Goal: Task Accomplishment & Management: Manage account settings

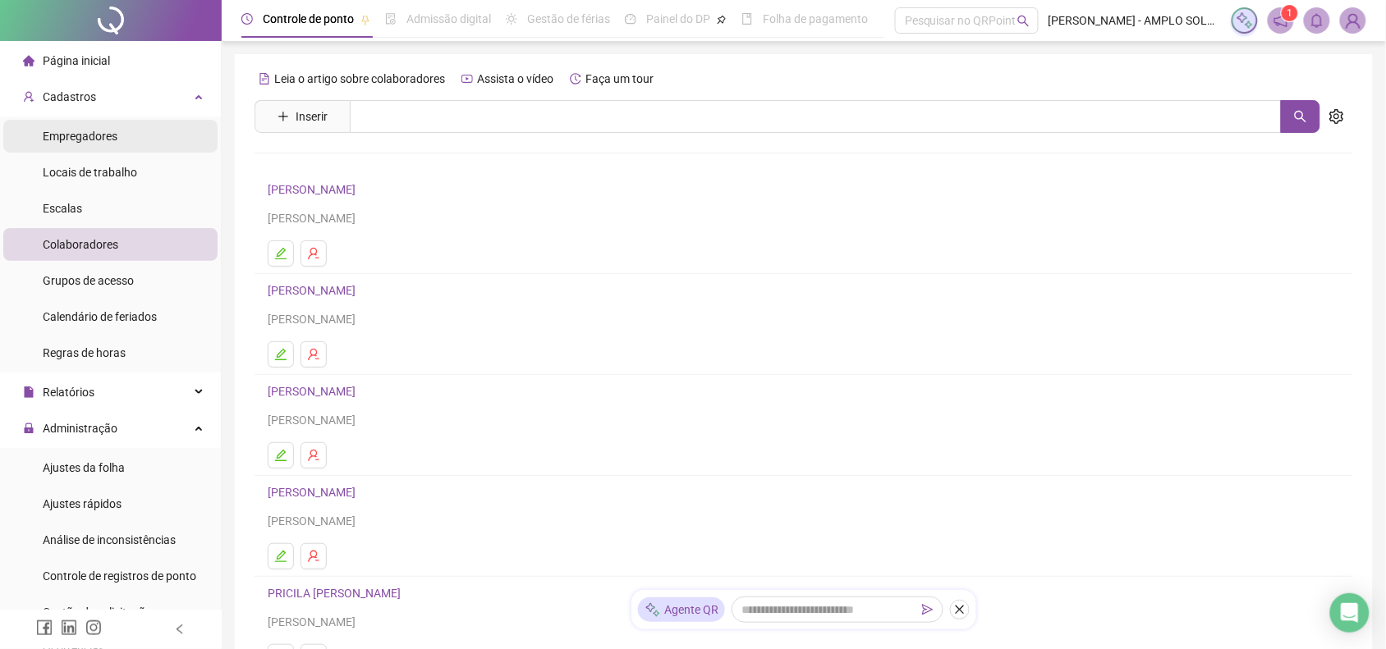
click at [94, 140] on span "Empregadores" at bounding box center [80, 136] width 75 height 13
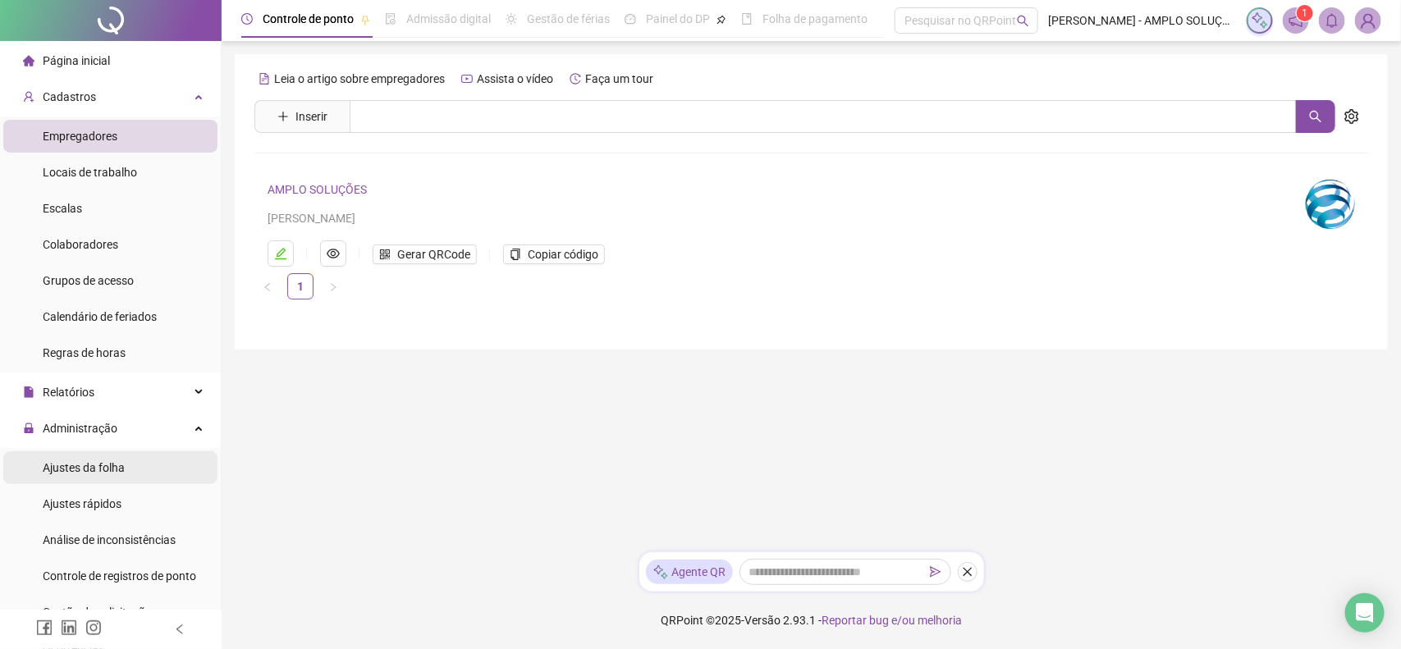
click at [133, 456] on li "Ajustes da folha" at bounding box center [110, 468] width 214 height 33
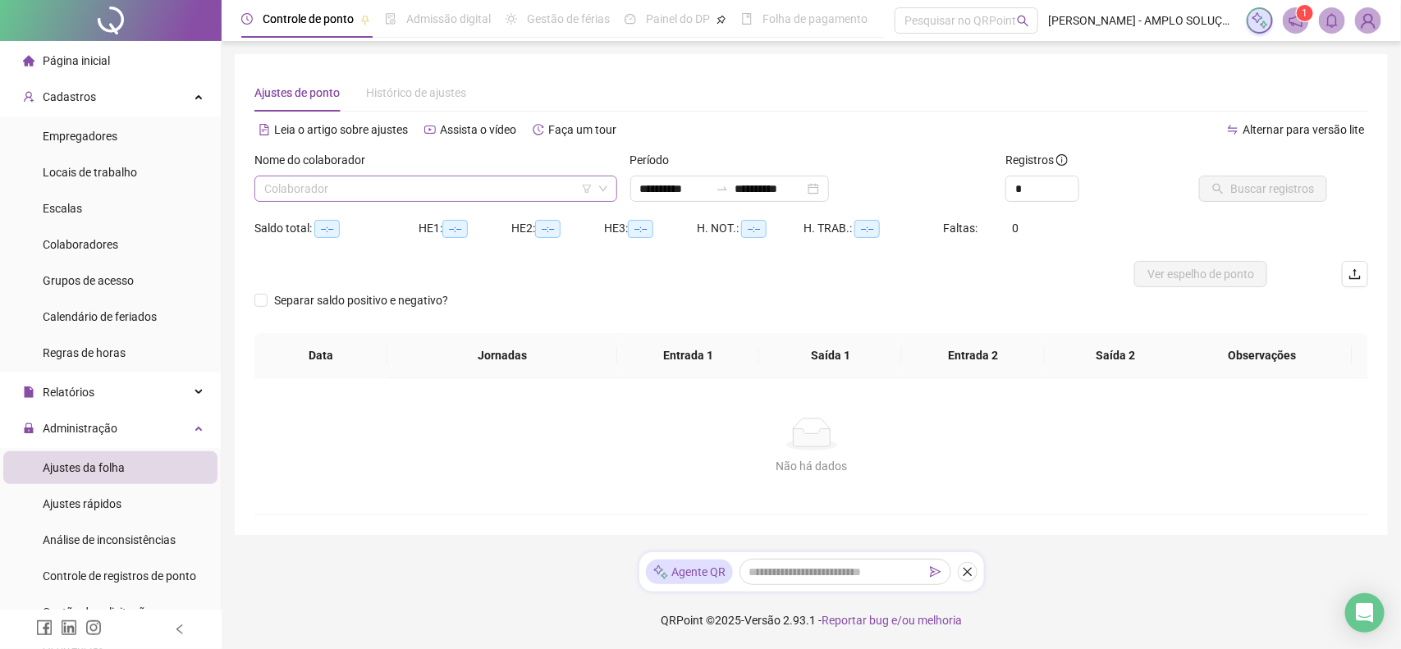
click at [456, 177] on input "search" at bounding box center [428, 188] width 328 height 25
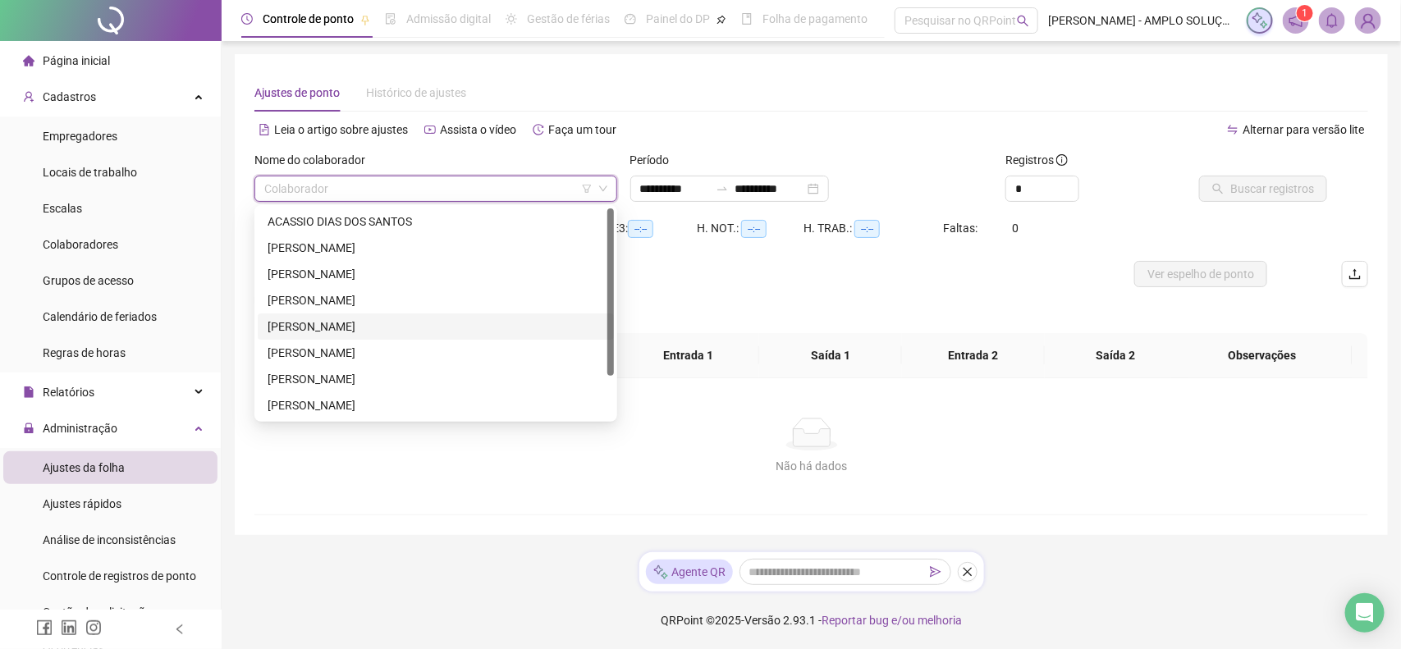
scroll to position [52, 0]
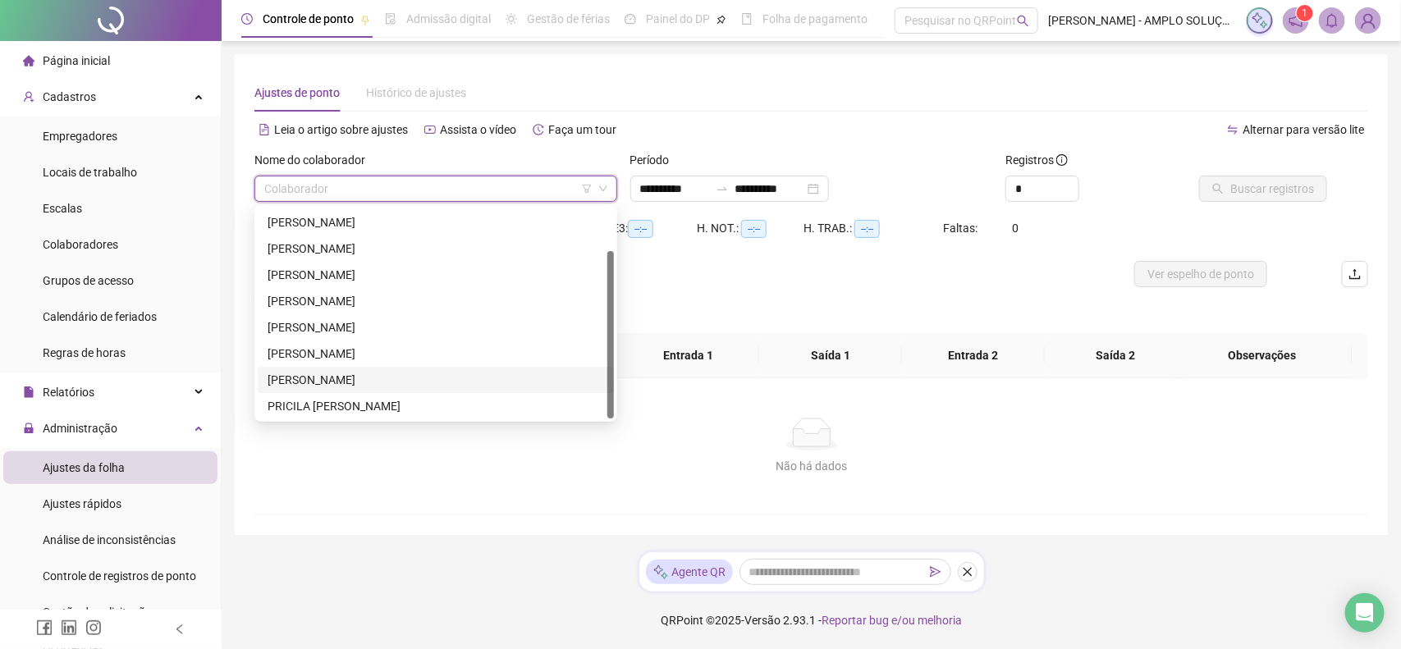
click at [379, 378] on div "[PERSON_NAME]" at bounding box center [436, 380] width 337 height 18
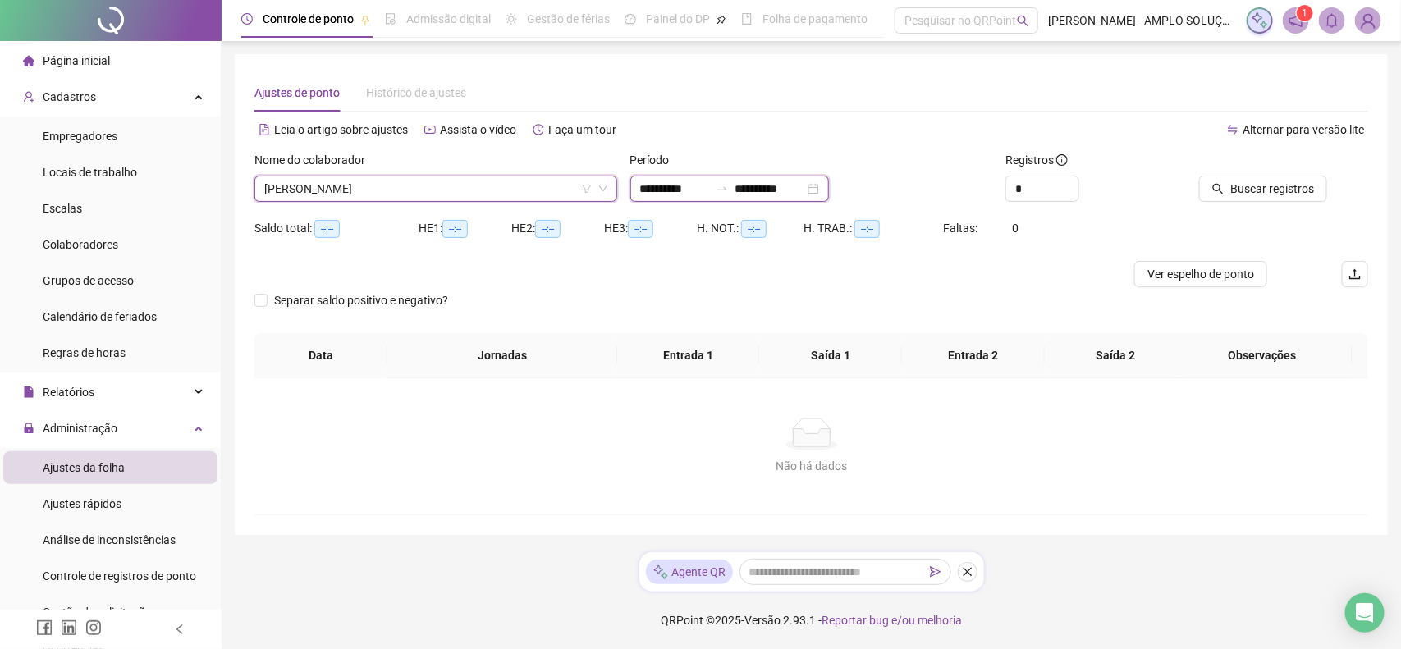
click at [681, 189] on input "**********" at bounding box center [674, 189] width 69 height 18
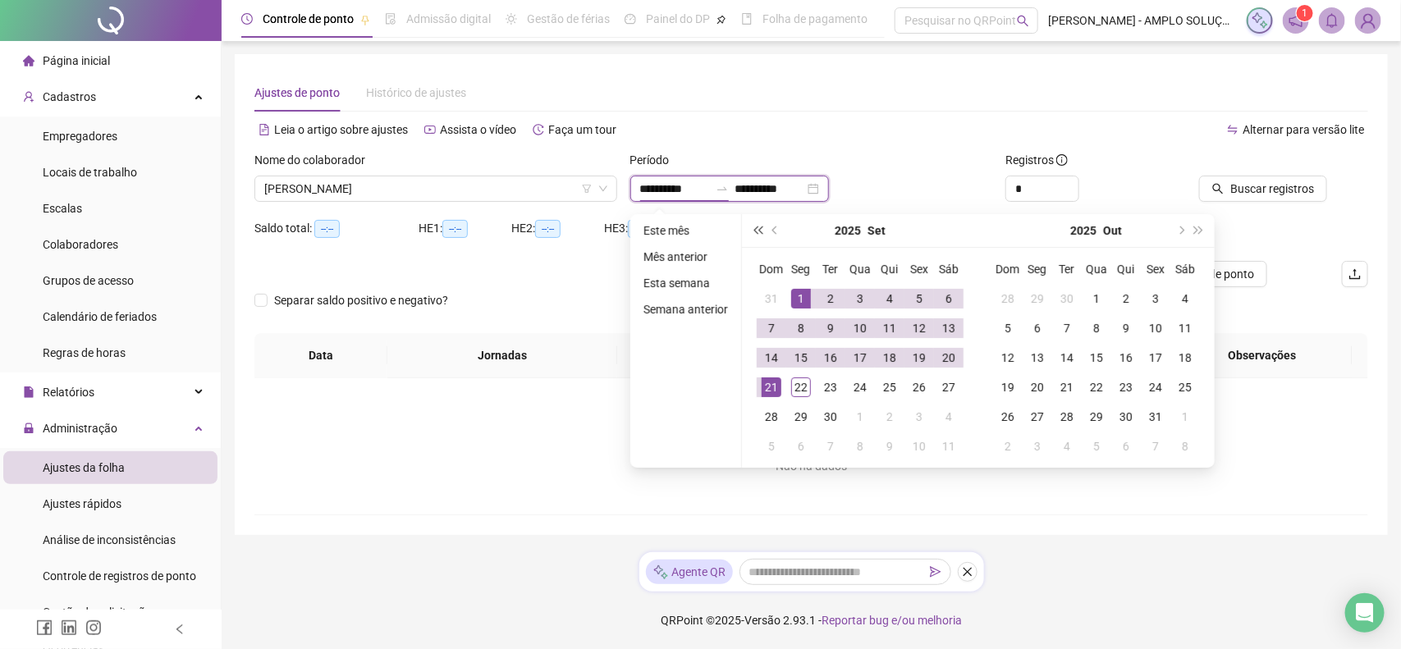
type input "**********"
click at [774, 232] on span "prev-year" at bounding box center [776, 231] width 8 height 8
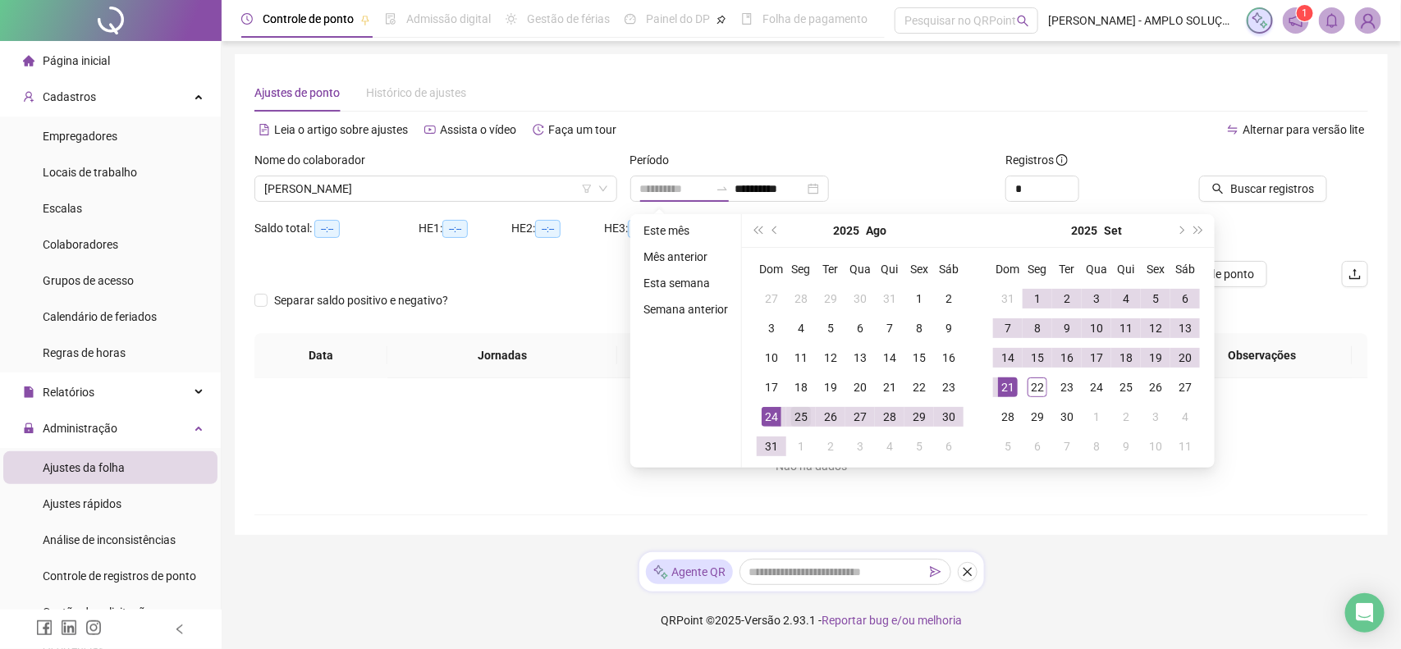
type input "**********"
click at [807, 420] on div "25" at bounding box center [801, 417] width 20 height 20
type input "**********"
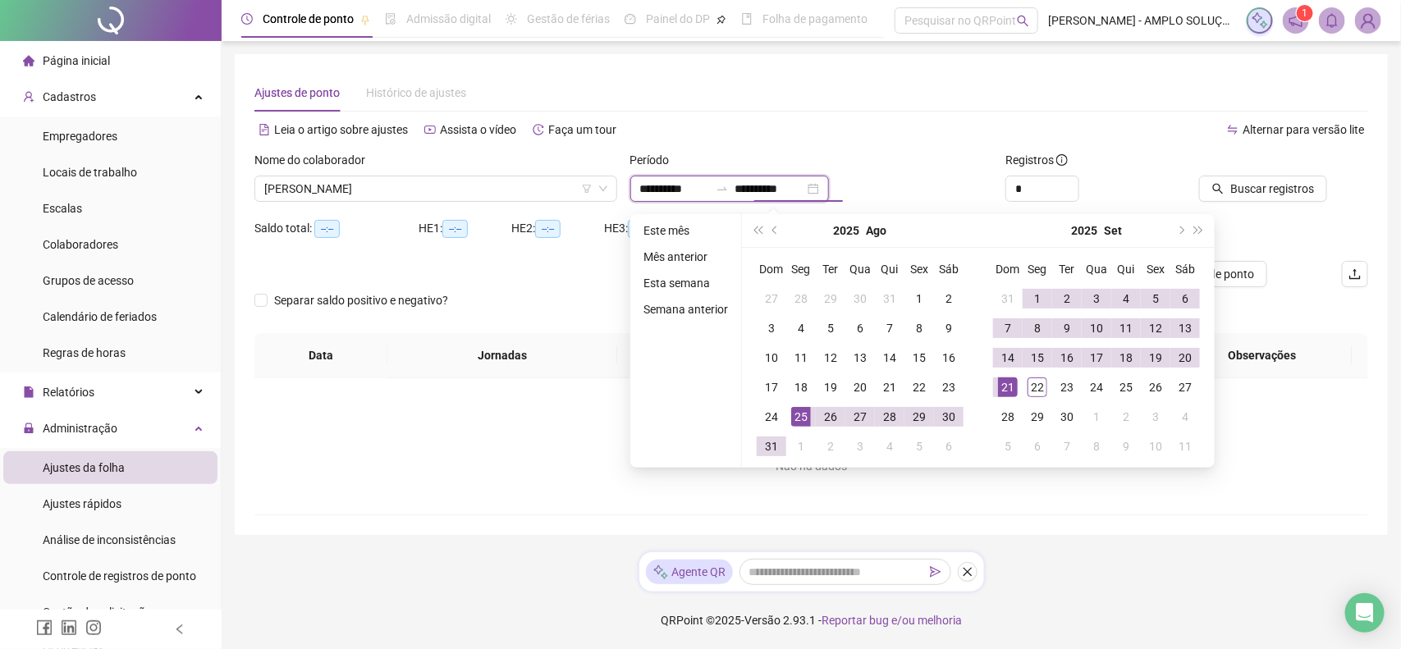
type input "**********"
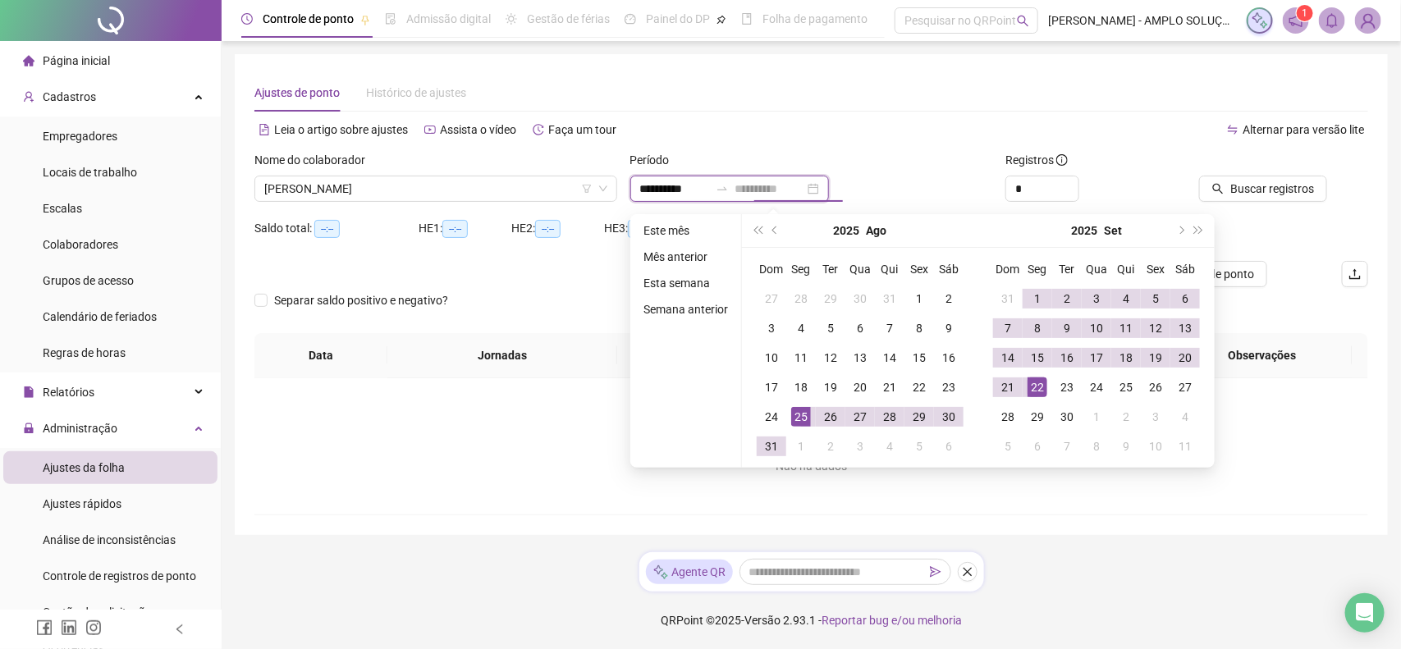
type input "**********"
click at [1030, 378] on div "22" at bounding box center [1038, 388] width 20 height 20
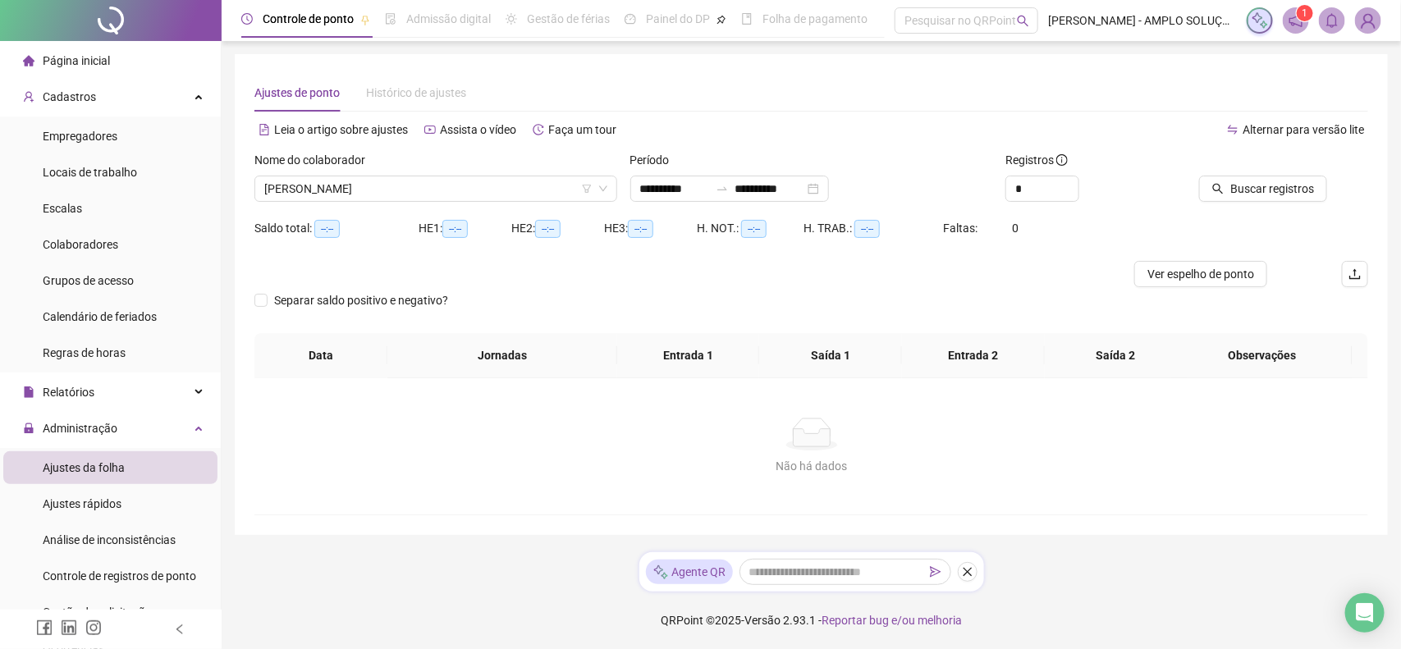
drag, startPoint x: 1248, startPoint y: 172, endPoint x: 1250, endPoint y: 194, distance: 21.5
click at [1248, 173] on div at bounding box center [1261, 163] width 134 height 25
click at [1250, 194] on span "Buscar registros" at bounding box center [1273, 189] width 84 height 18
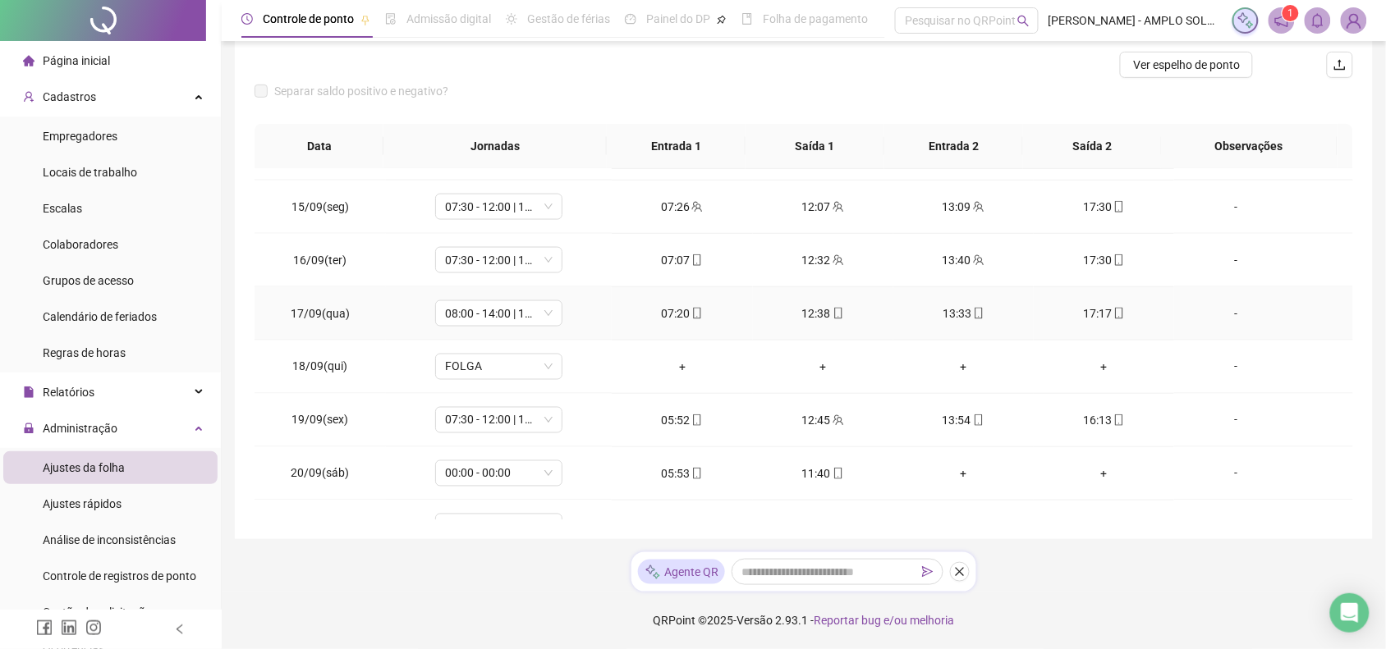
scroll to position [827, 0]
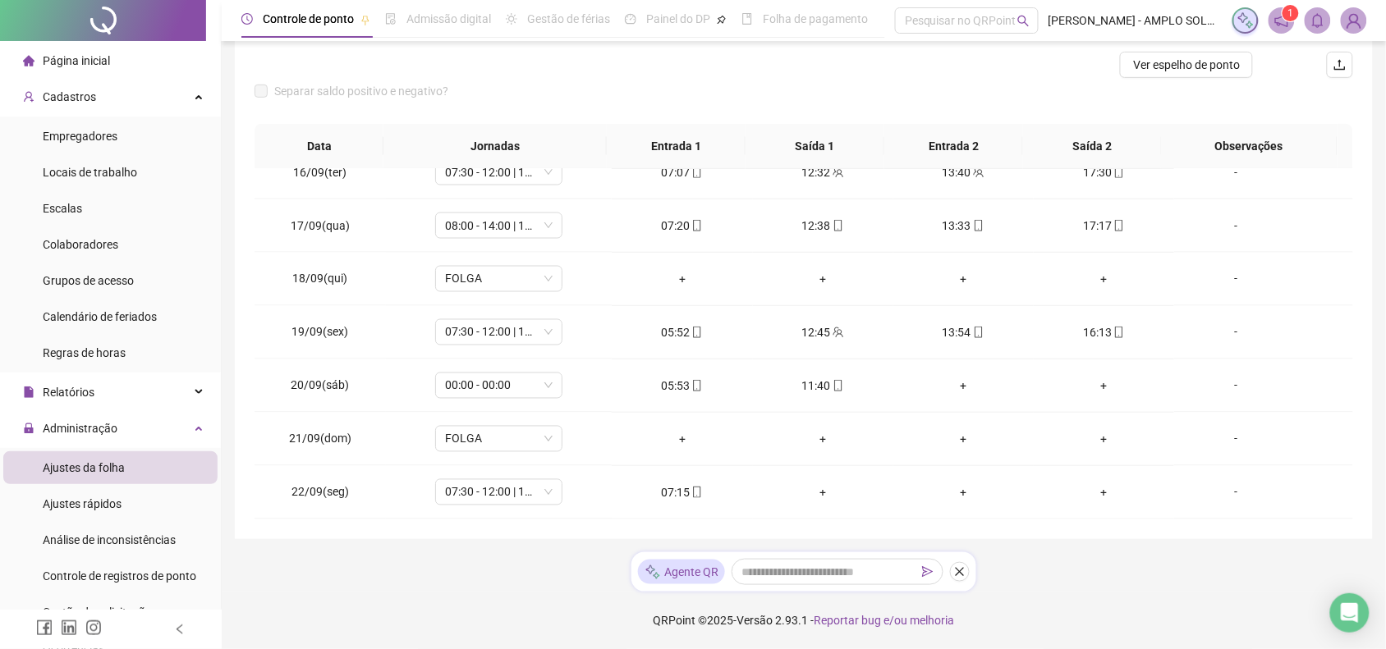
click at [910, 83] on div "Separar saldo positivo e negativo?" at bounding box center [803, 101] width 1098 height 46
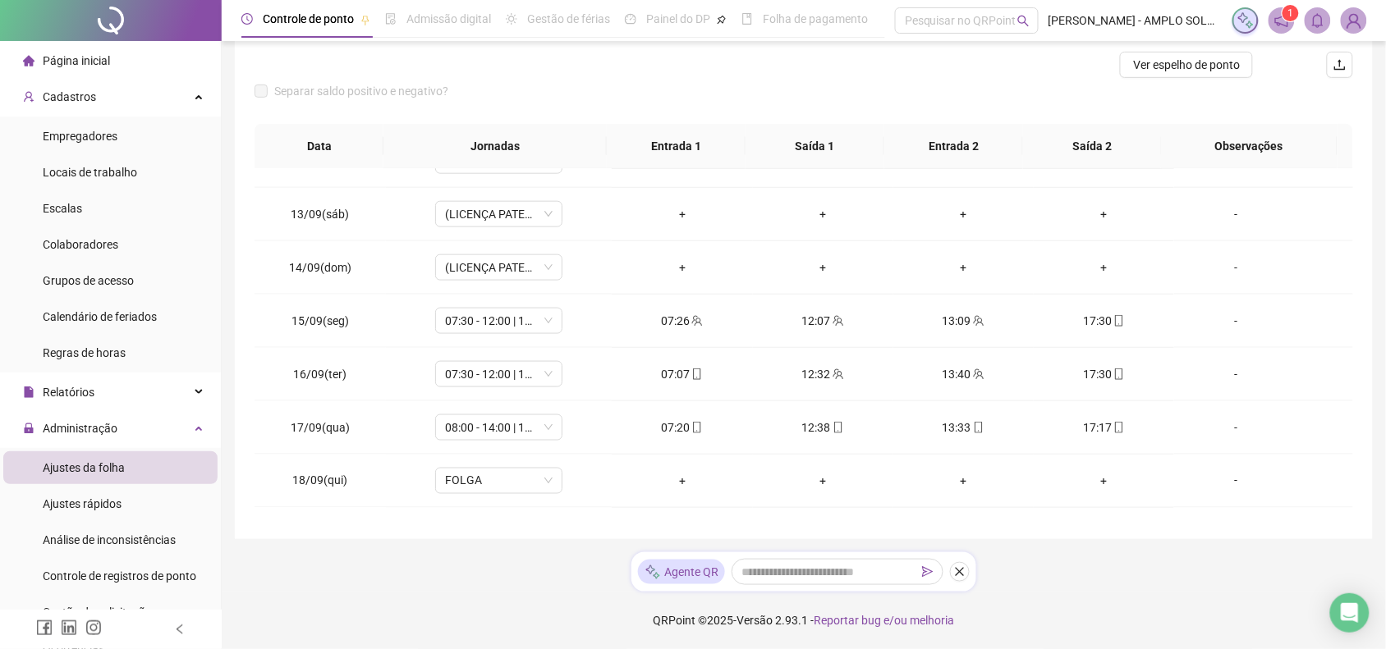
scroll to position [5, 0]
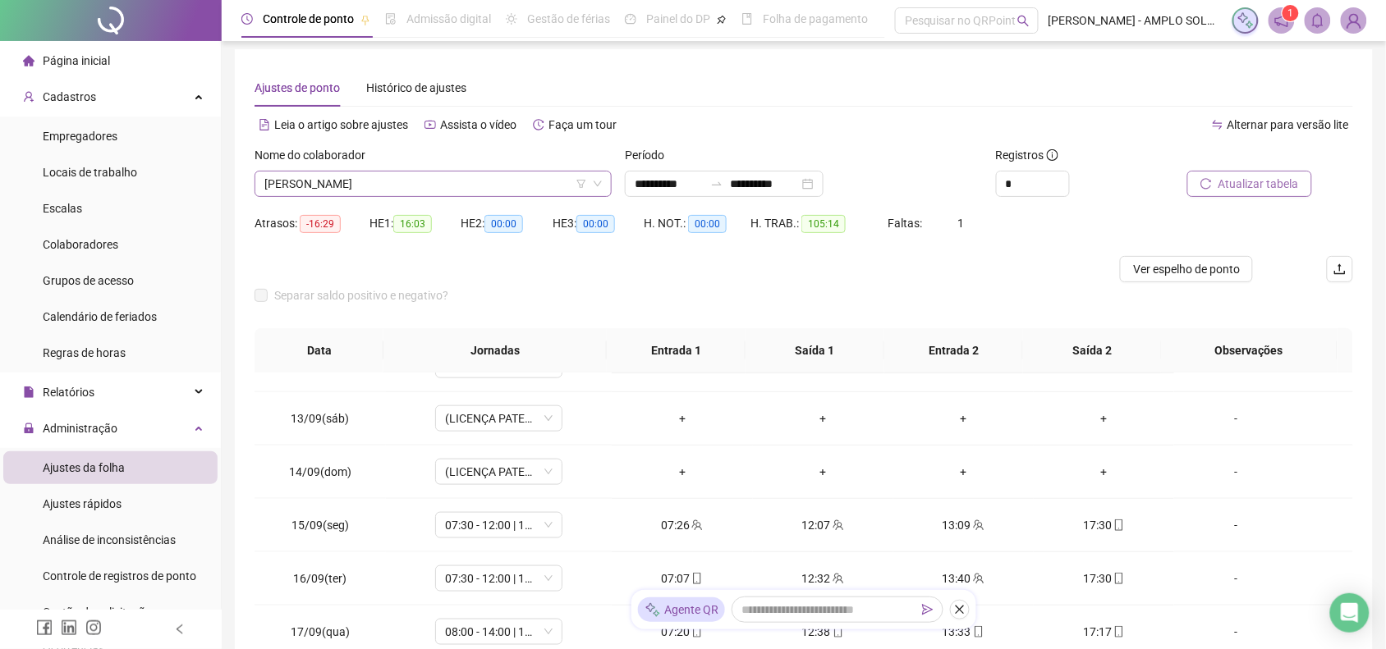
click at [402, 173] on span "[PERSON_NAME]" at bounding box center [432, 184] width 337 height 25
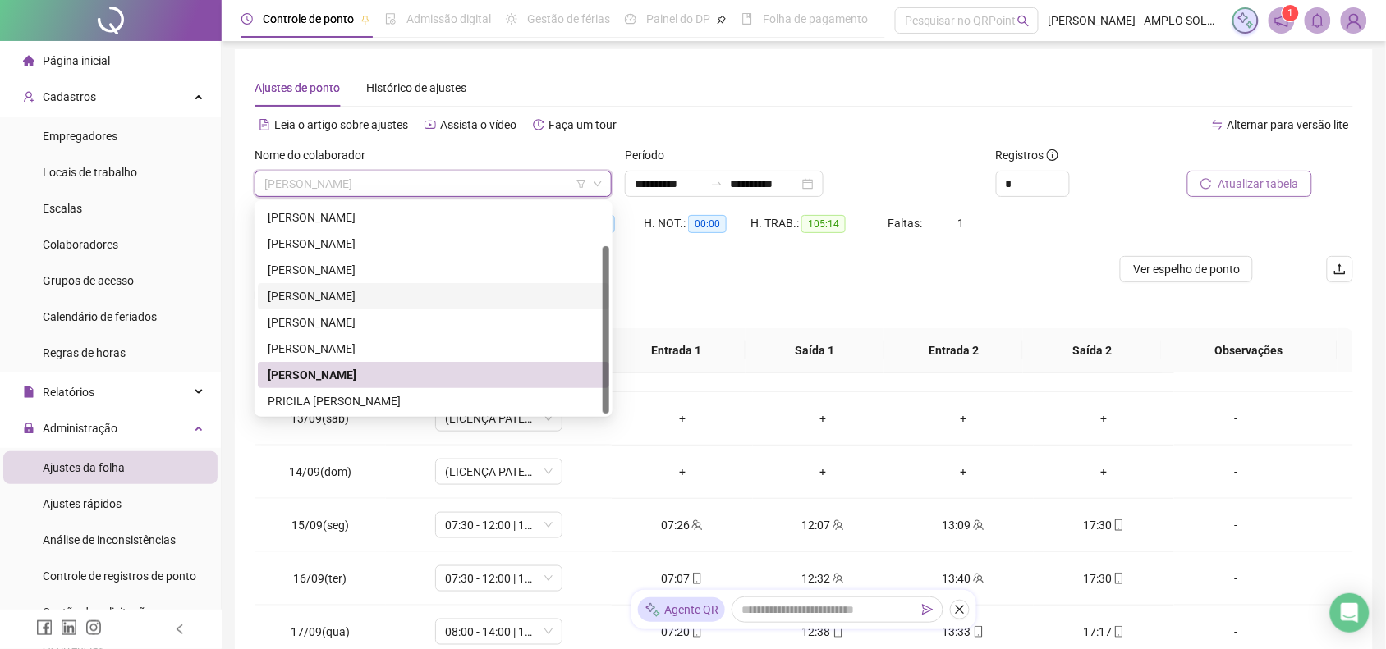
click at [351, 293] on div "[PERSON_NAME]" at bounding box center [434, 296] width 332 height 18
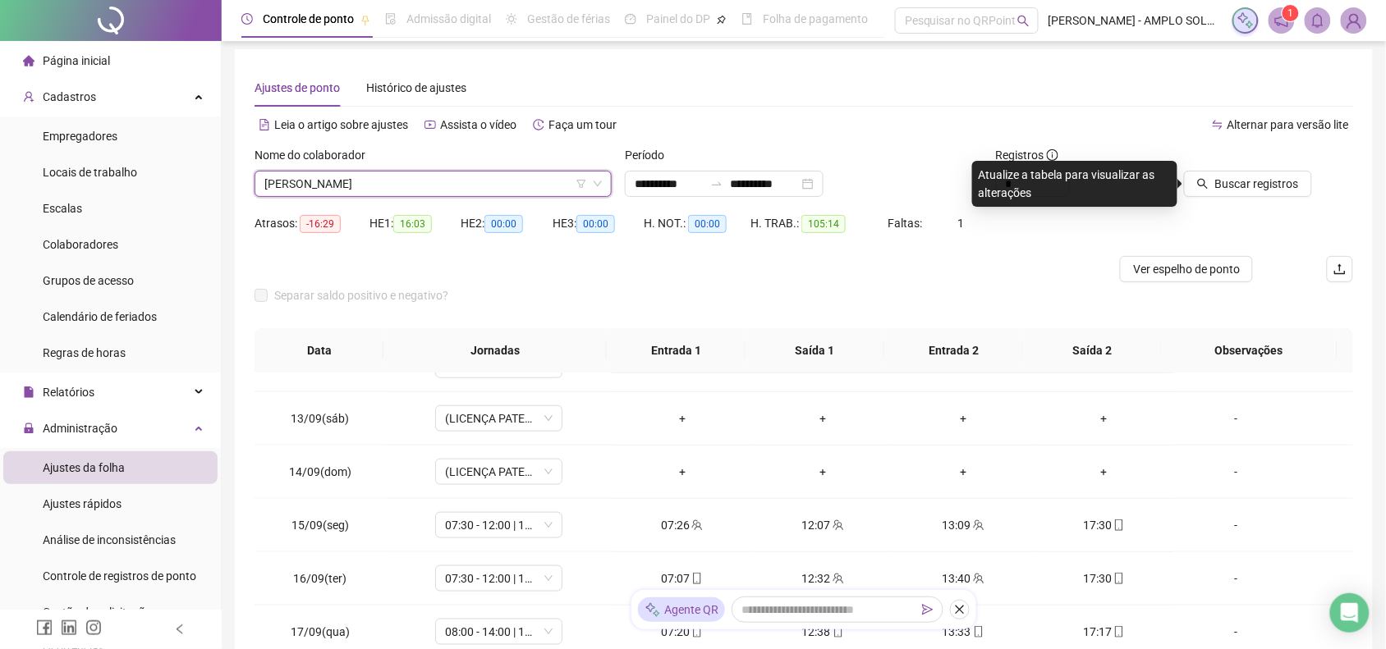
drag, startPoint x: 1269, startPoint y: 176, endPoint x: 1135, endPoint y: 298, distance: 181.3
click at [1268, 176] on span "Buscar registros" at bounding box center [1257, 184] width 84 height 18
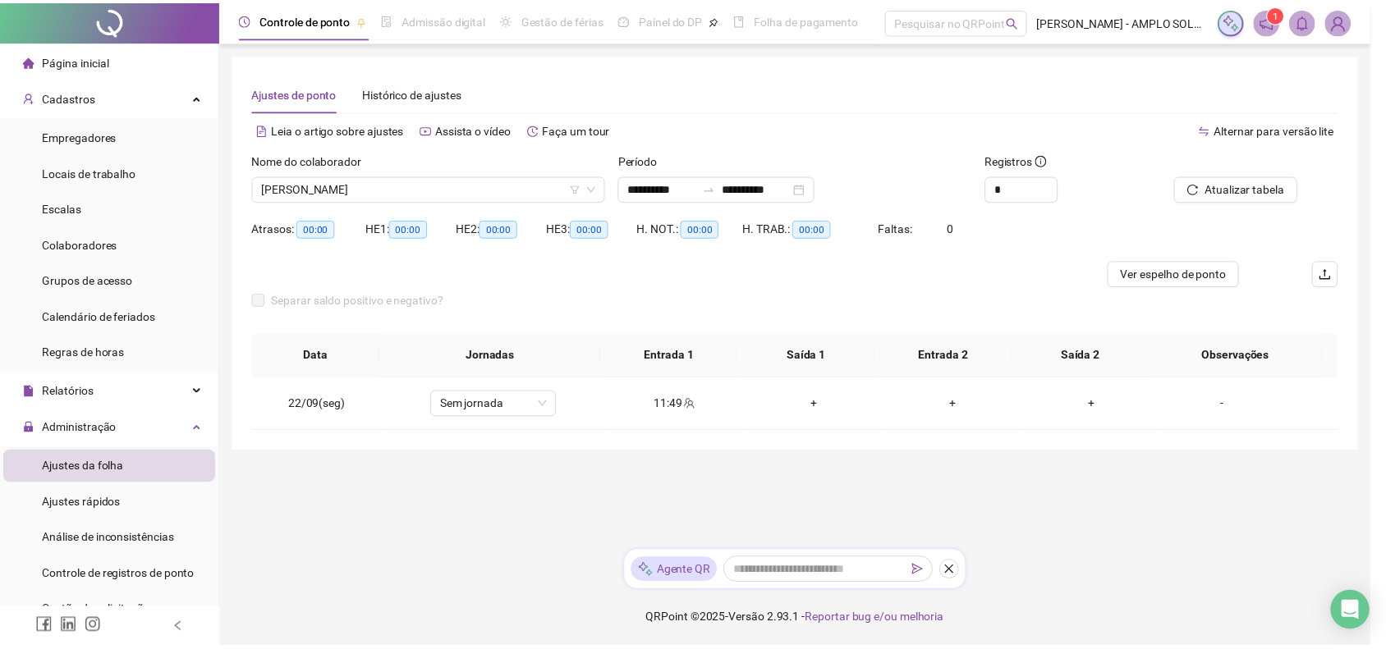
scroll to position [0, 0]
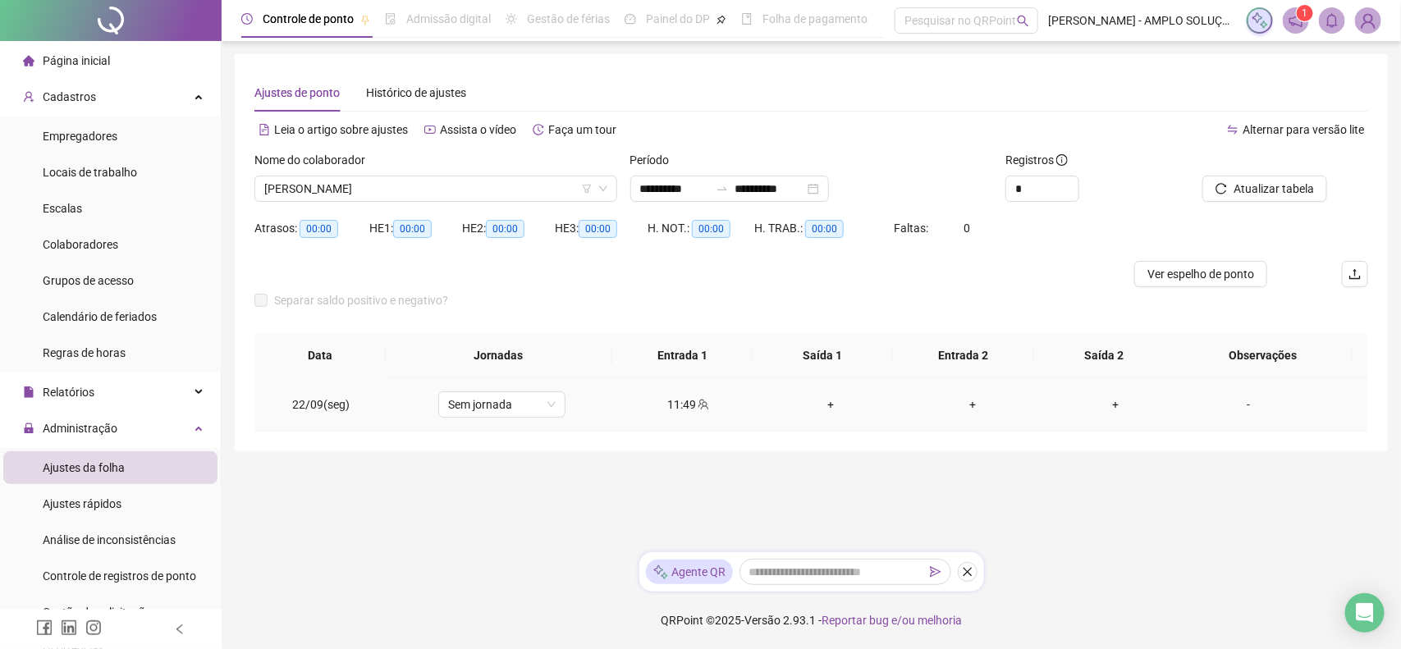
click at [676, 404] on div "11:49" at bounding box center [688, 405] width 117 height 18
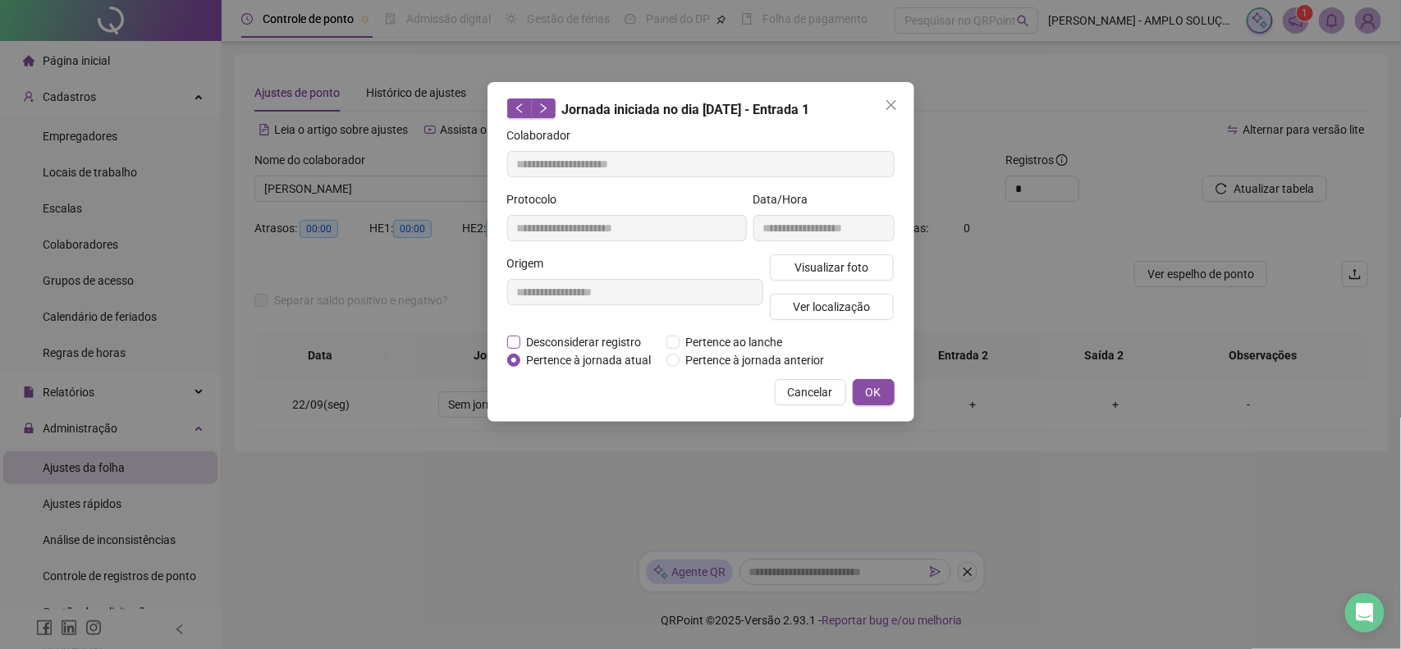
click at [589, 337] on span "Desconsiderar registro" at bounding box center [584, 342] width 128 height 18
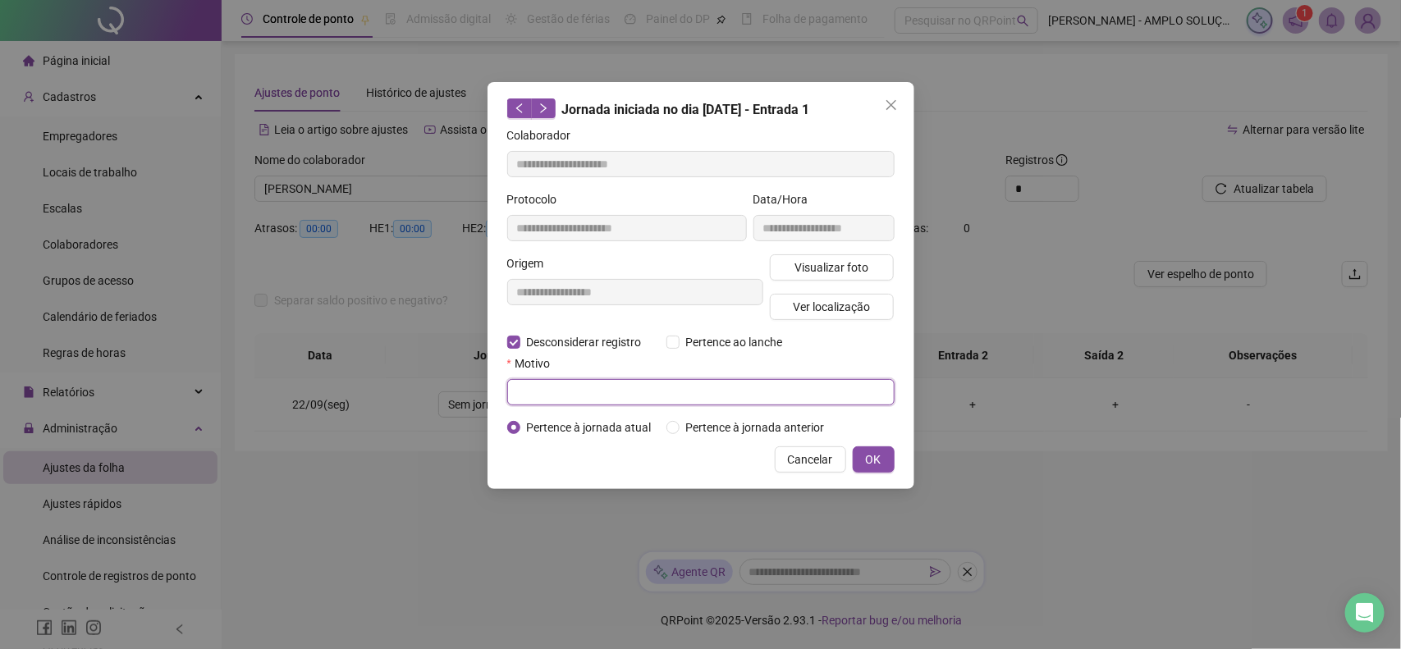
click at [741, 395] on input "text" at bounding box center [700, 392] width 387 height 26
type input "*****"
click at [866, 462] on span "OK" at bounding box center [874, 460] width 16 height 18
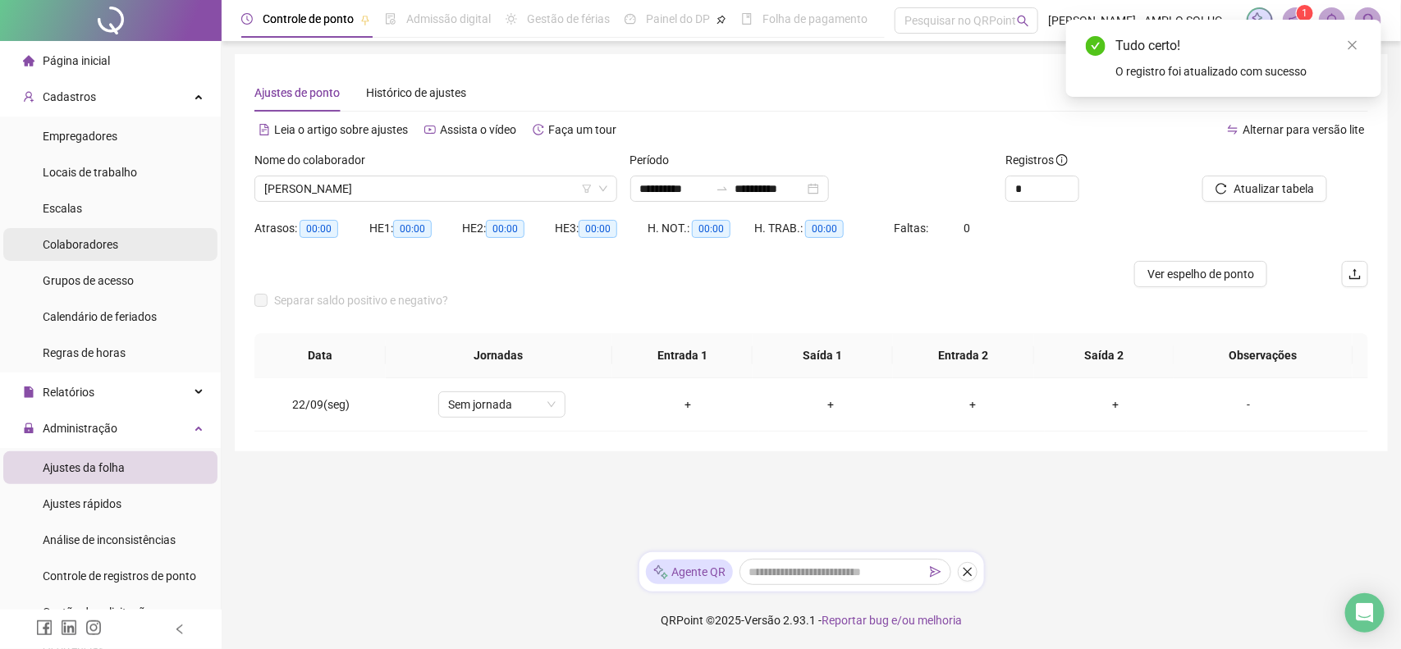
click at [105, 230] on div "Colaboradores" at bounding box center [81, 244] width 76 height 33
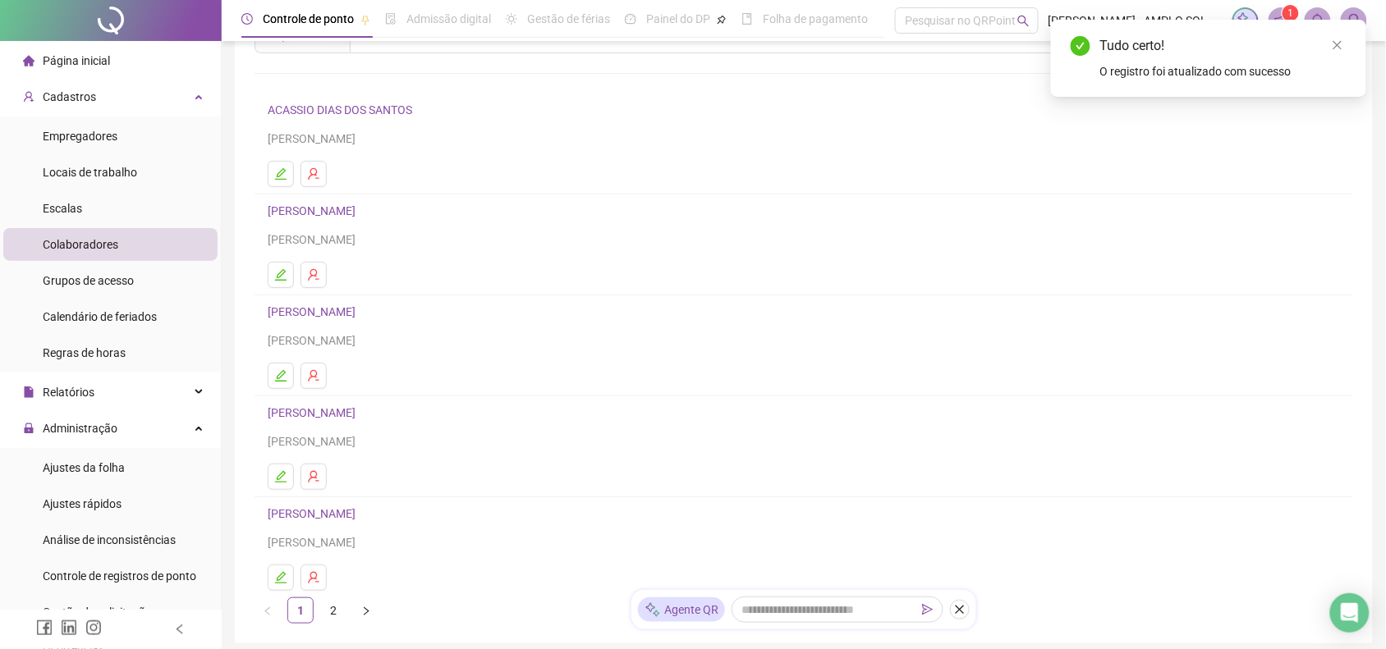
scroll to position [103, 0]
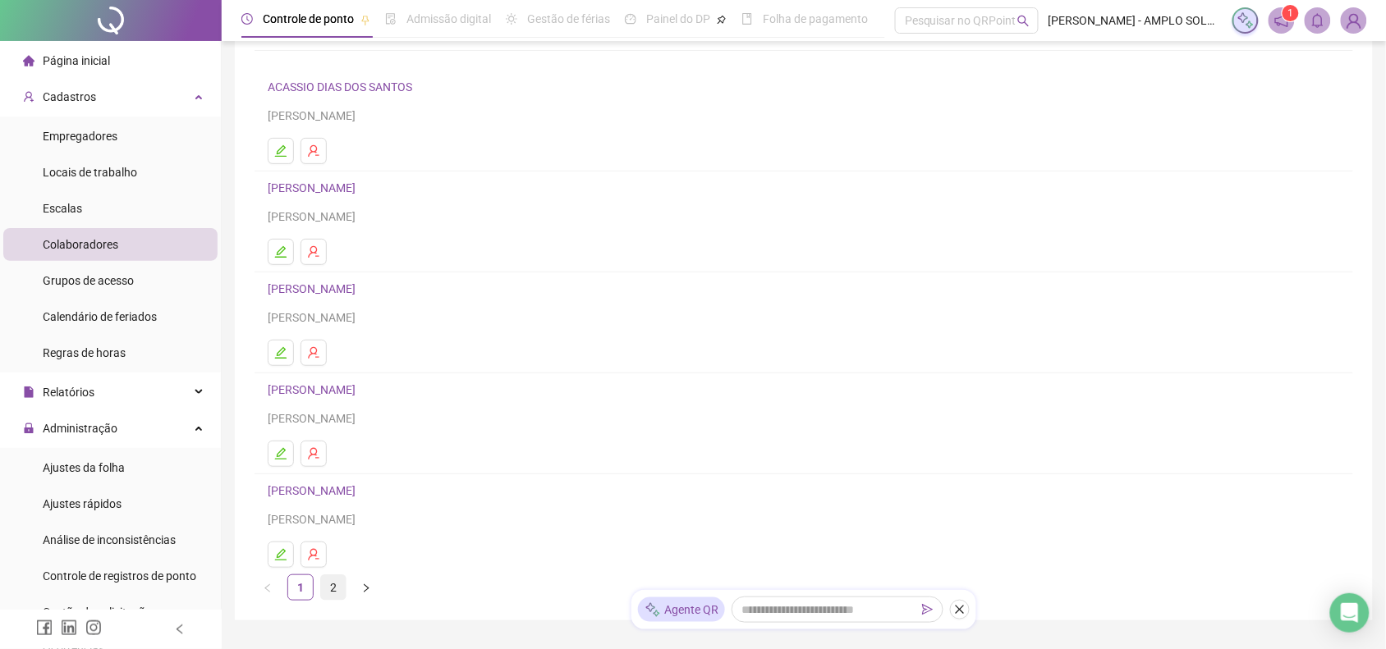
click at [325, 589] on link "2" at bounding box center [333, 587] width 25 height 25
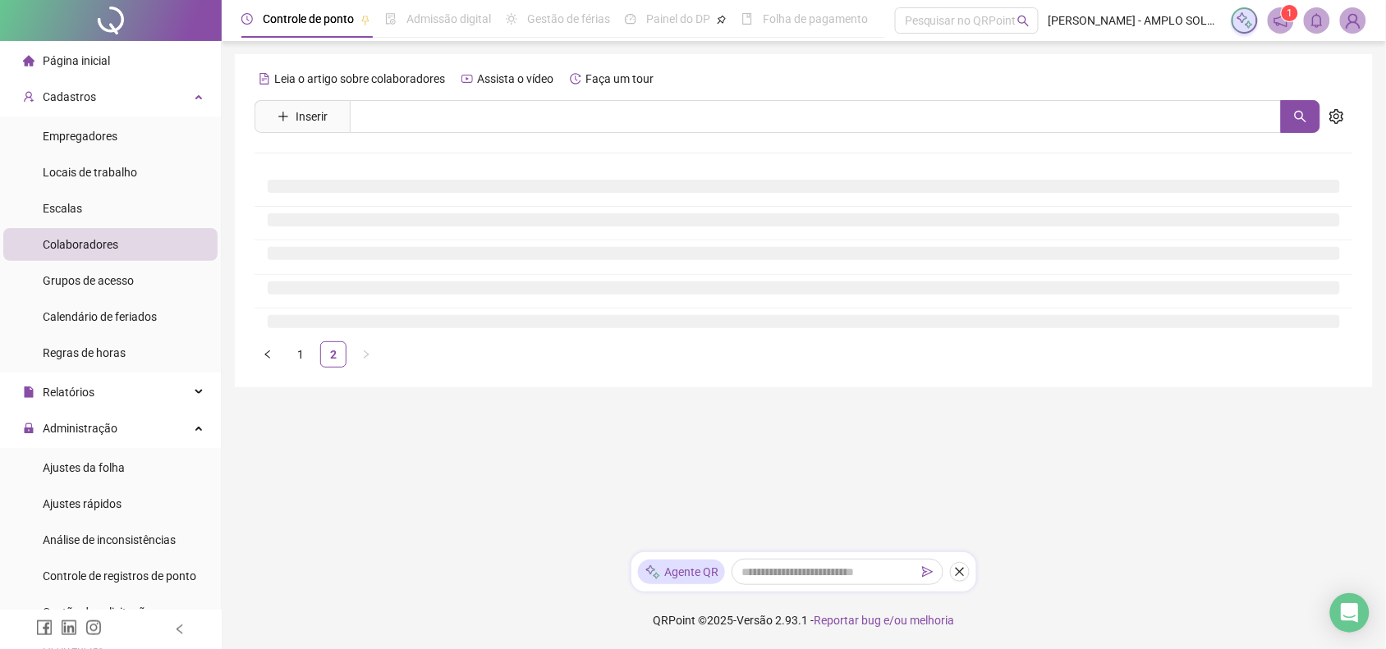
scroll to position [0, 0]
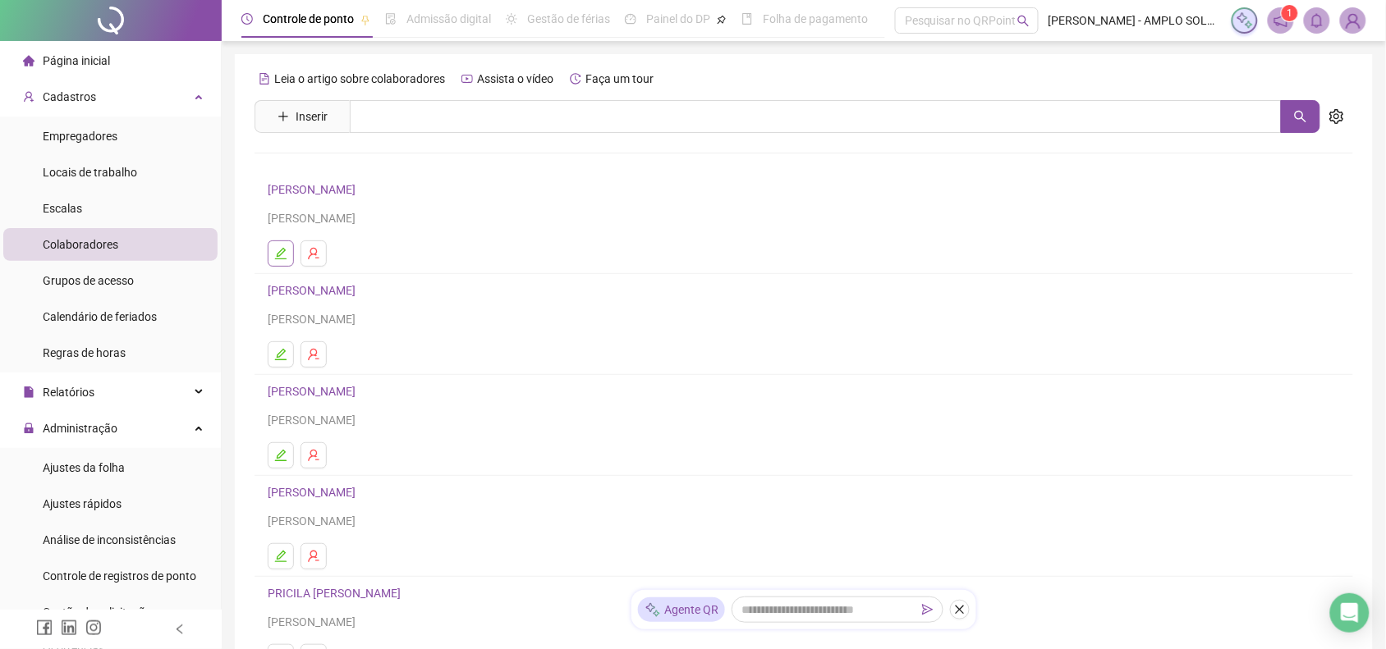
click at [282, 260] on icon "edit" at bounding box center [280, 253] width 13 height 13
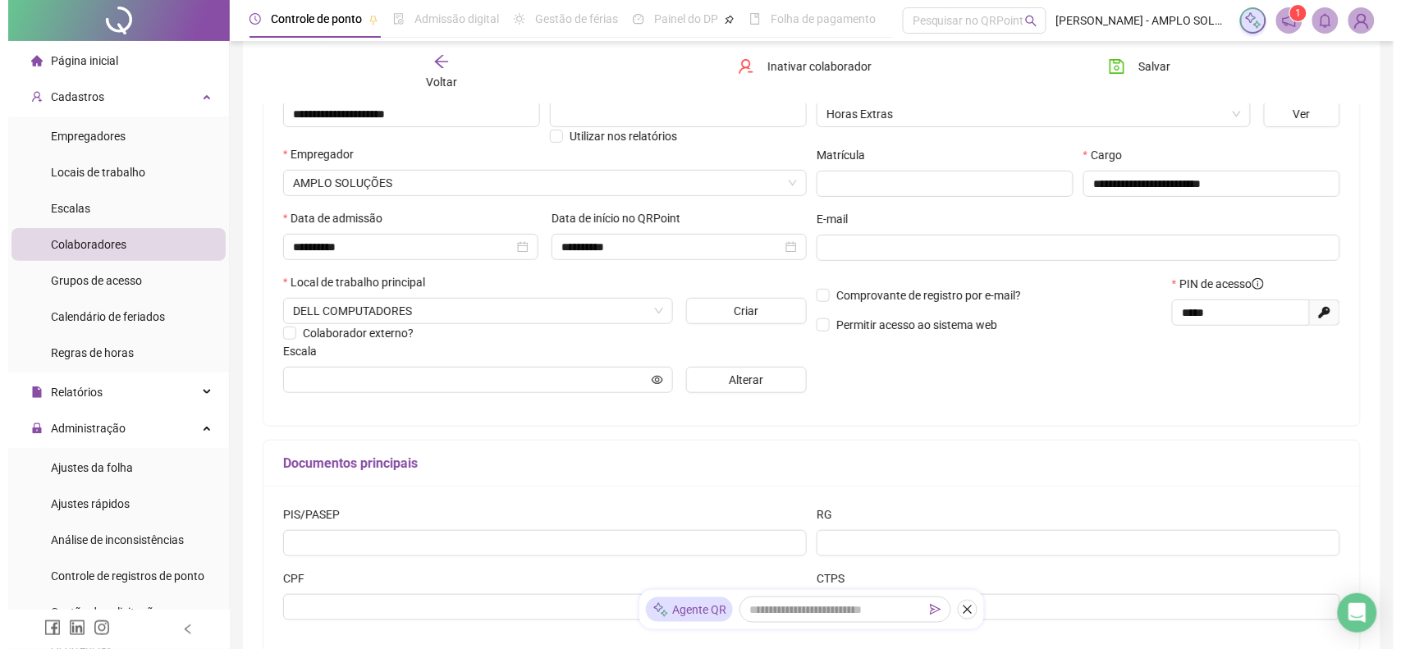
scroll to position [205, 0]
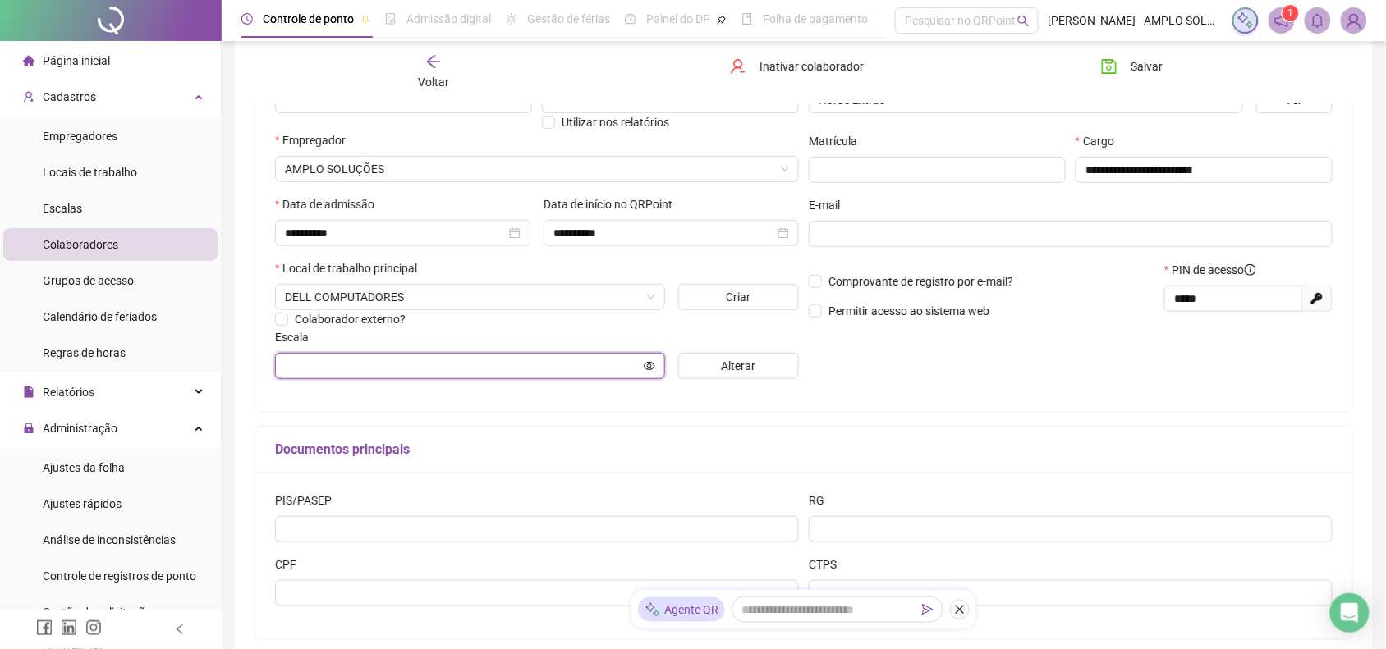
click at [334, 365] on input "text" at bounding box center [462, 366] width 355 height 18
click at [764, 369] on button "Alterar" at bounding box center [738, 366] width 121 height 26
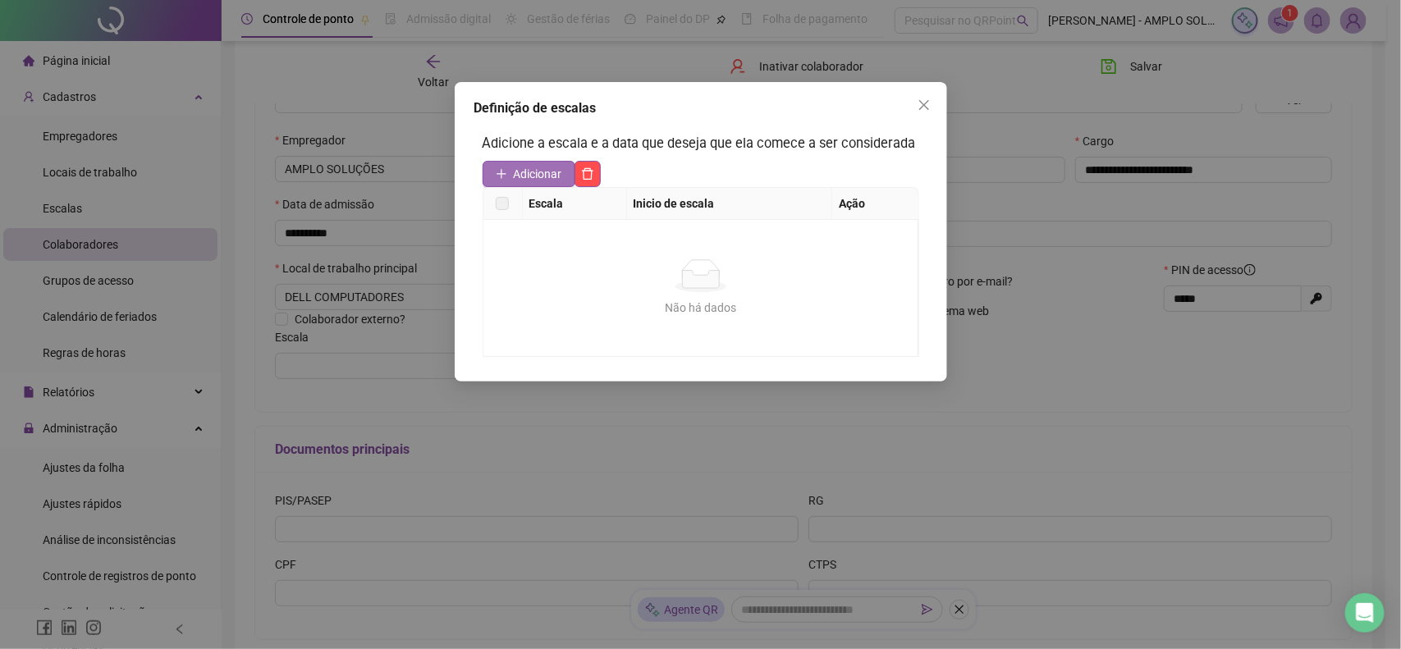
click at [525, 176] on span "Adicionar" at bounding box center [538, 174] width 48 height 18
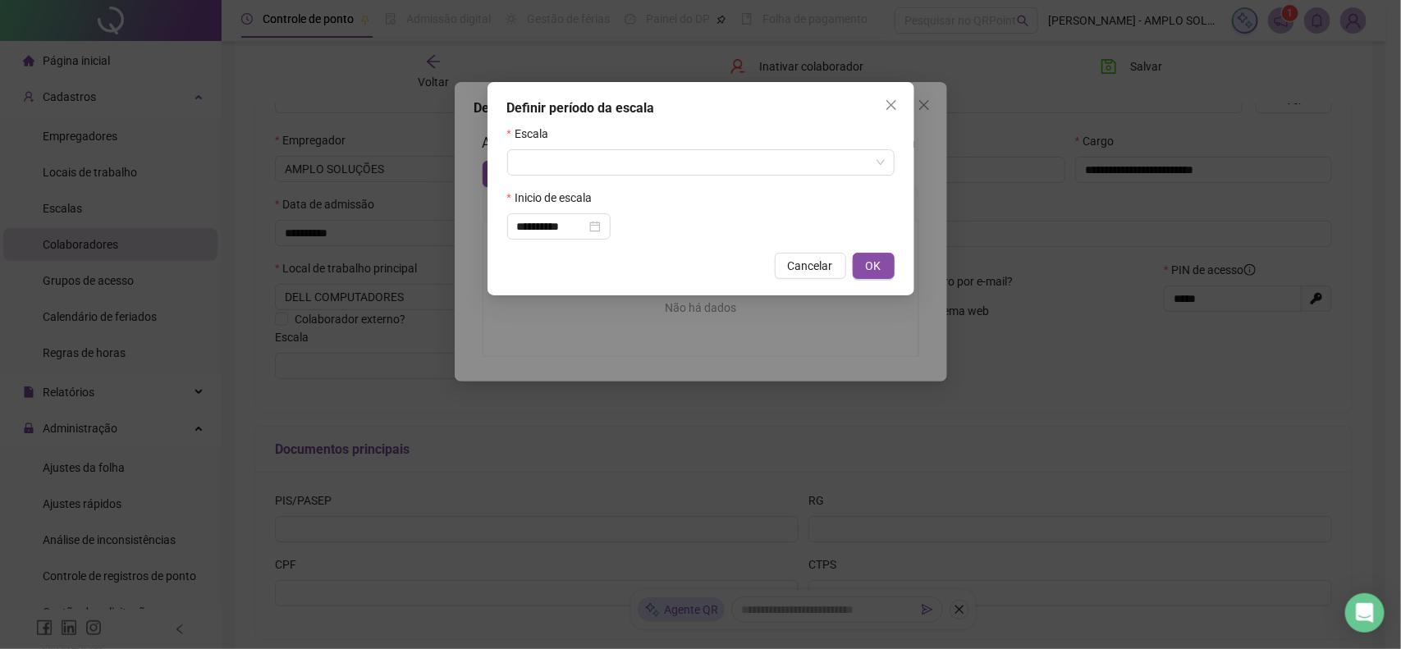
click at [580, 149] on div "Escala" at bounding box center [700, 137] width 387 height 25
click at [581, 161] on input "search" at bounding box center [693, 162] width 353 height 25
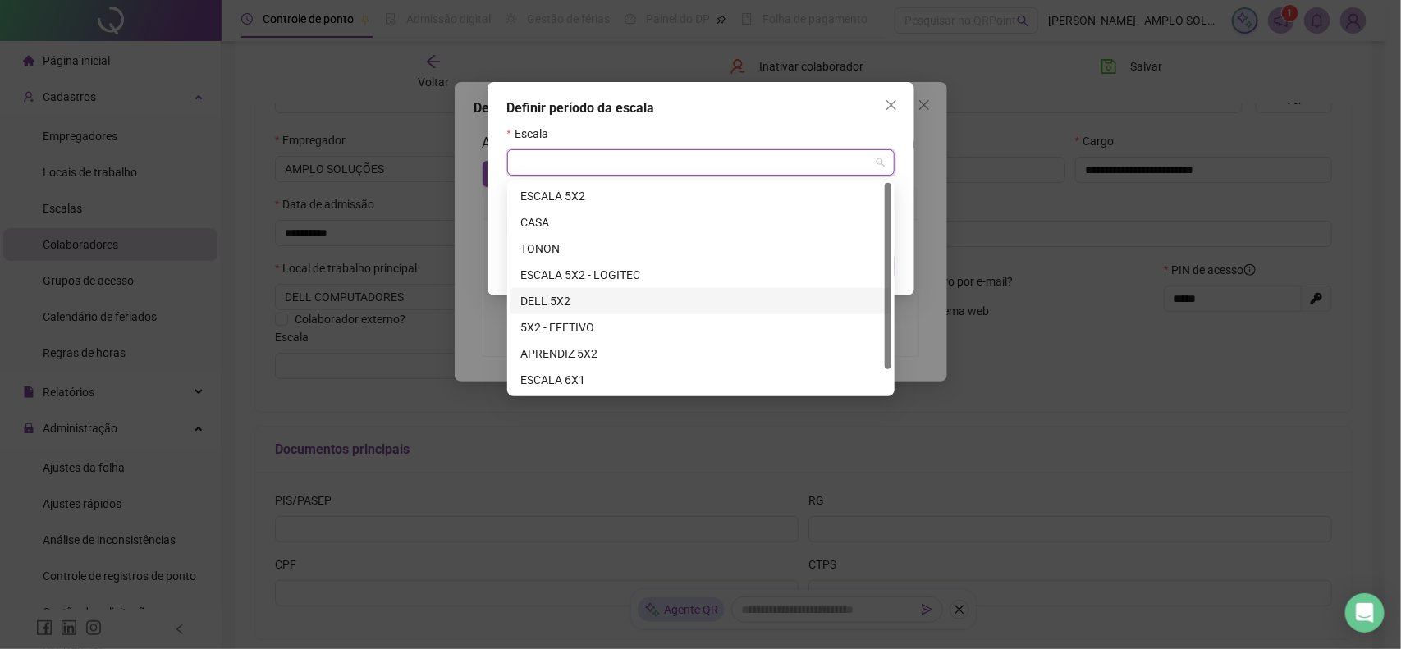
click at [618, 300] on div "DELL 5X2" at bounding box center [700, 301] width 361 height 18
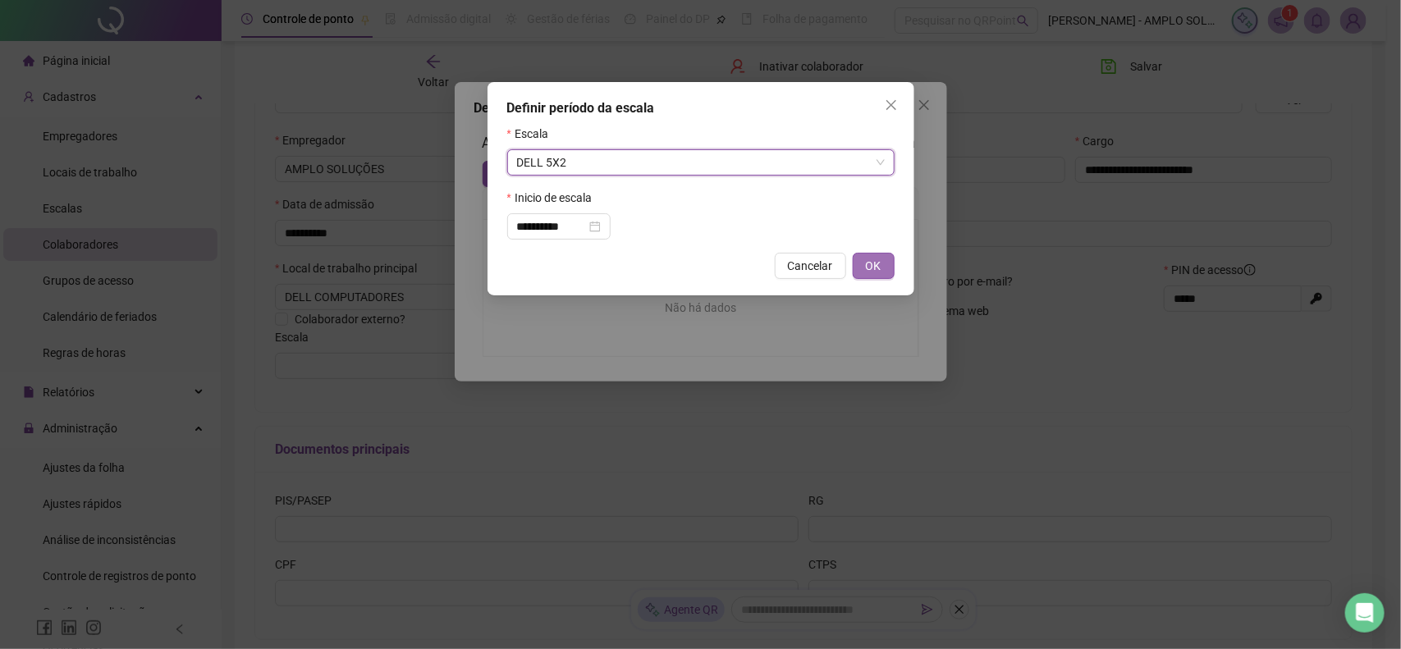
click at [883, 259] on button "OK" at bounding box center [874, 266] width 42 height 26
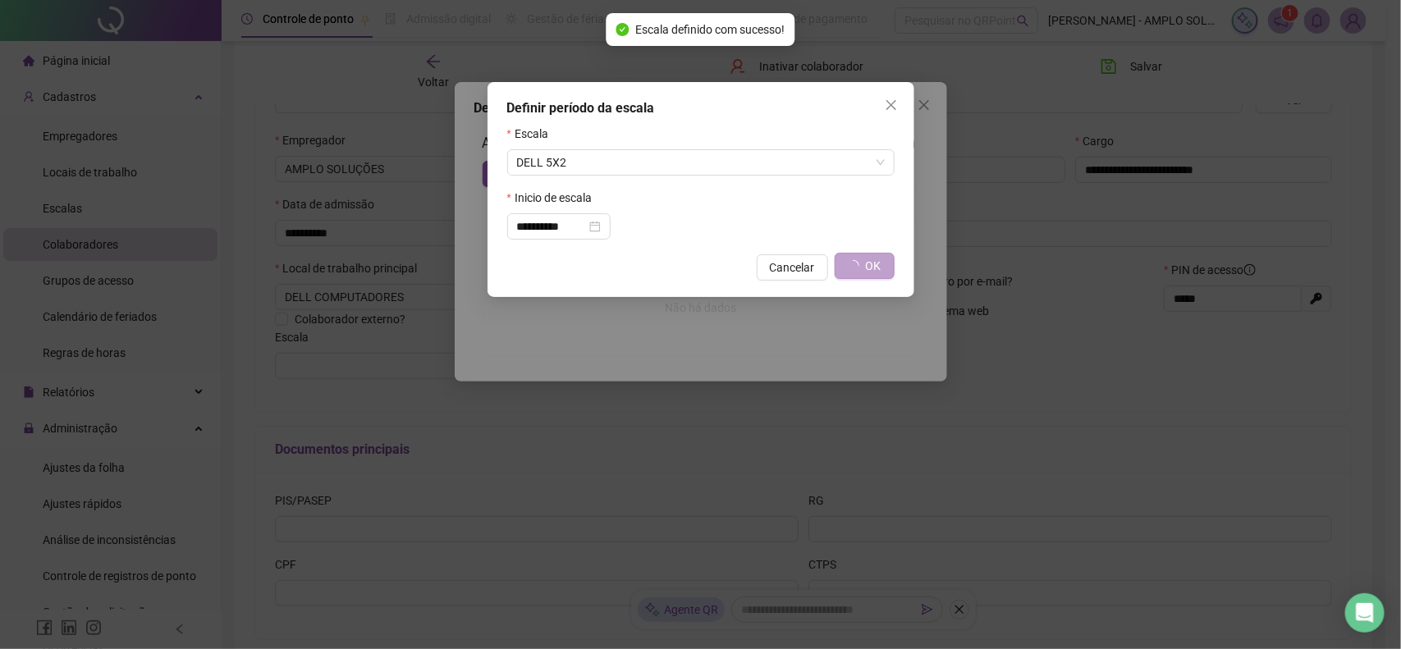
type input "********"
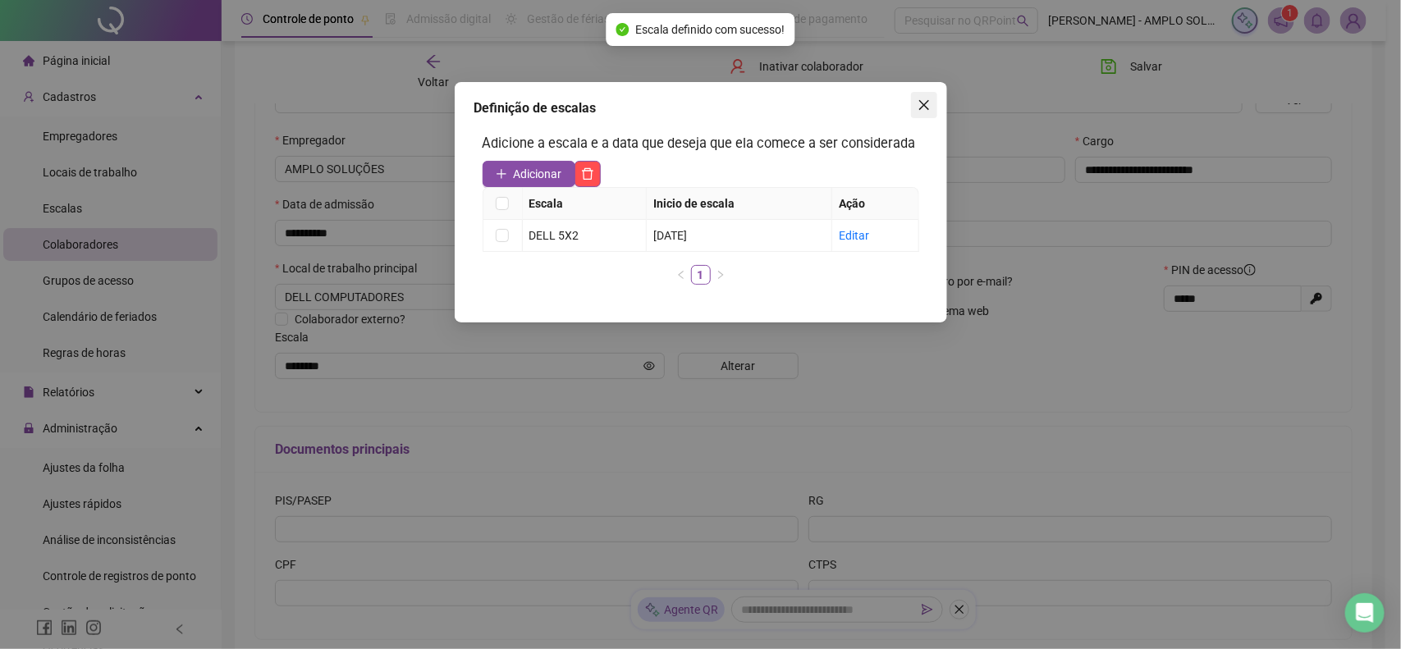
click at [918, 107] on icon "close" at bounding box center [924, 105] width 13 height 13
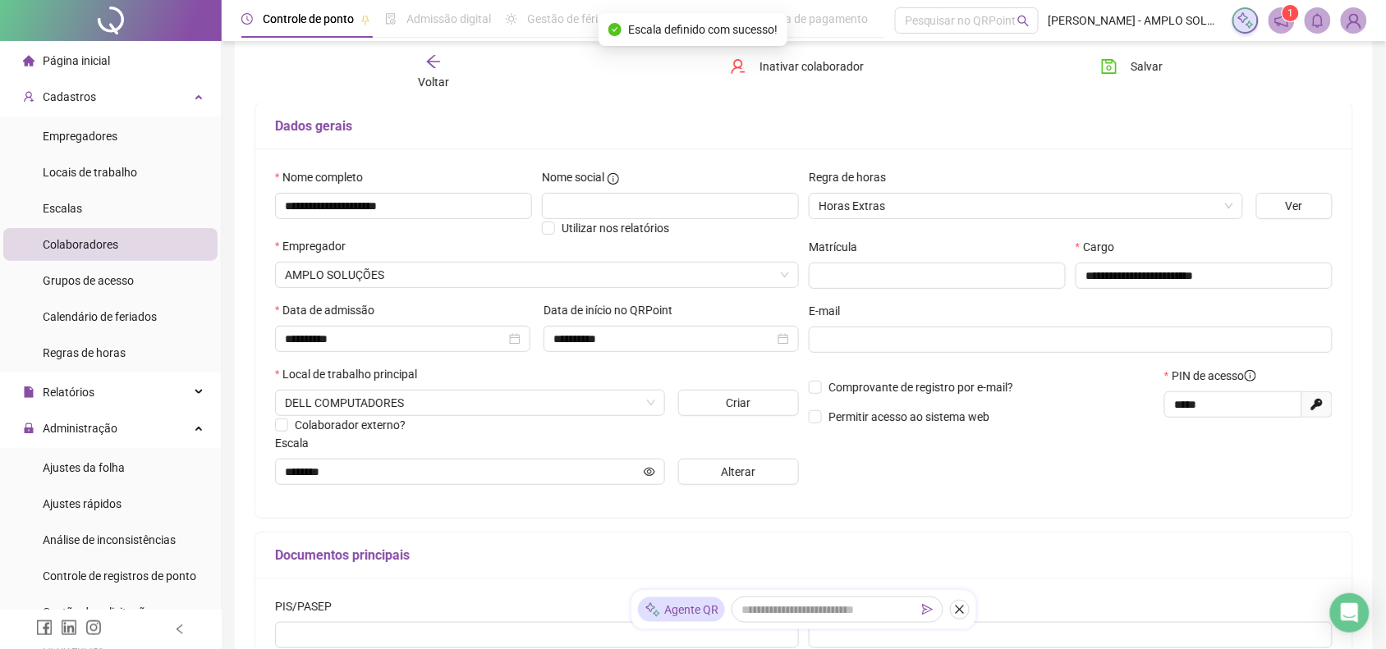
scroll to position [0, 0]
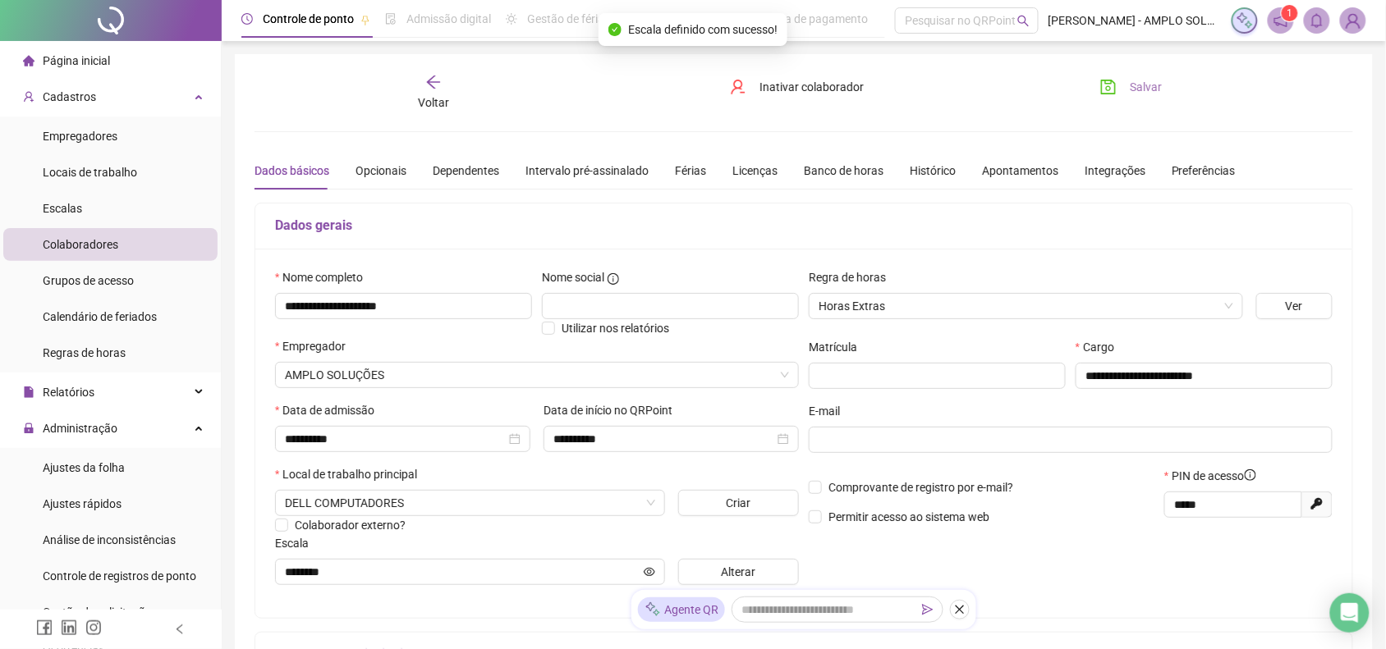
click at [1158, 99] on button "Salvar" at bounding box center [1131, 87] width 86 height 26
